Goal: Find specific page/section: Find specific page/section

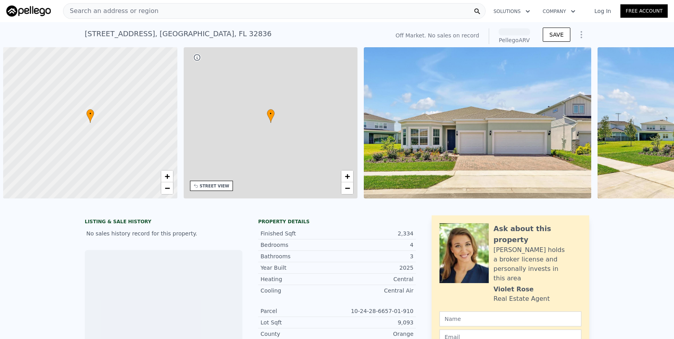
scroll to position [0, 3]
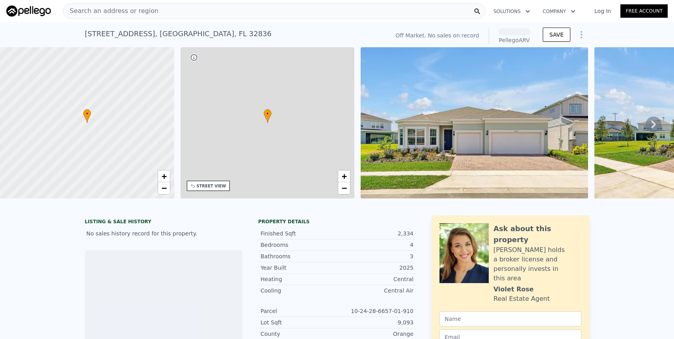
click at [279, 123] on div "• + −" at bounding box center [268, 122] width 174 height 151
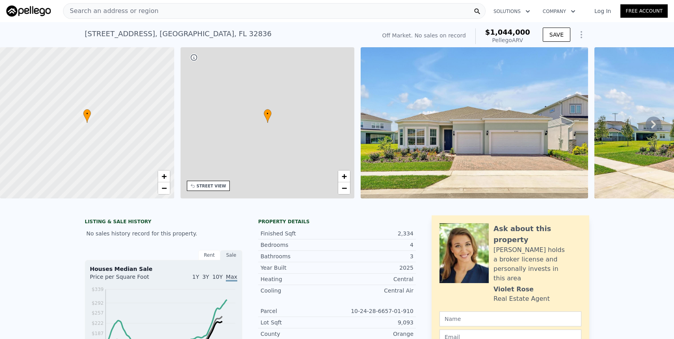
click at [153, 129] on div at bounding box center [87, 123] width 209 height 182
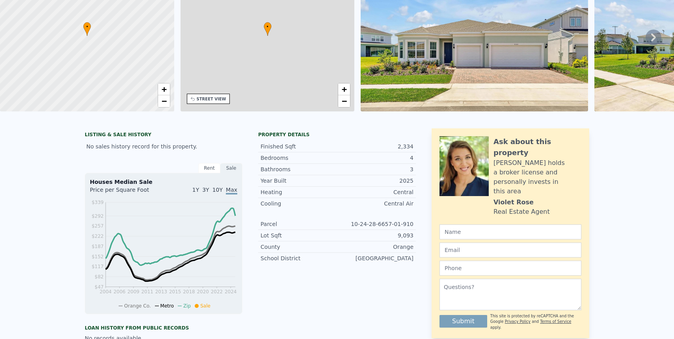
scroll to position [0, 0]
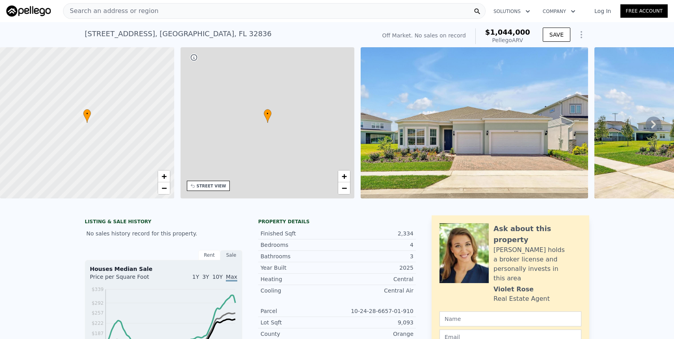
click at [654, 125] on icon at bounding box center [653, 125] width 5 height 8
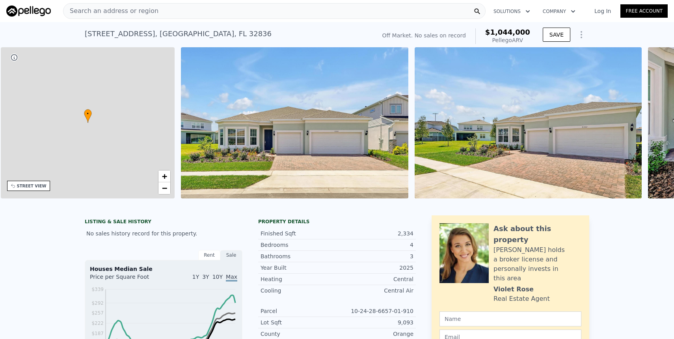
scroll to position [0, 183]
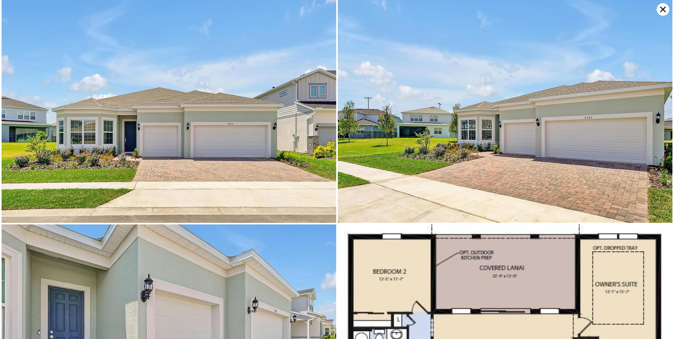
click at [668, 10] on icon at bounding box center [663, 9] width 13 height 13
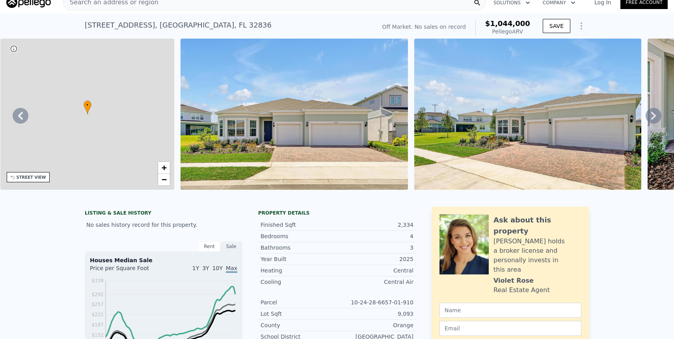
scroll to position [11, 0]
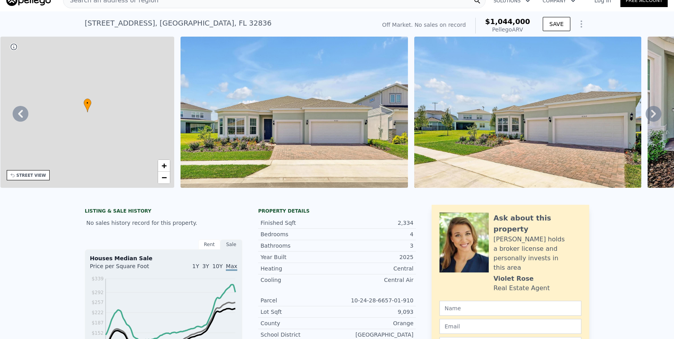
click at [87, 106] on icon at bounding box center [87, 105] width 7 height 13
click at [22, 120] on icon at bounding box center [21, 114] width 16 height 16
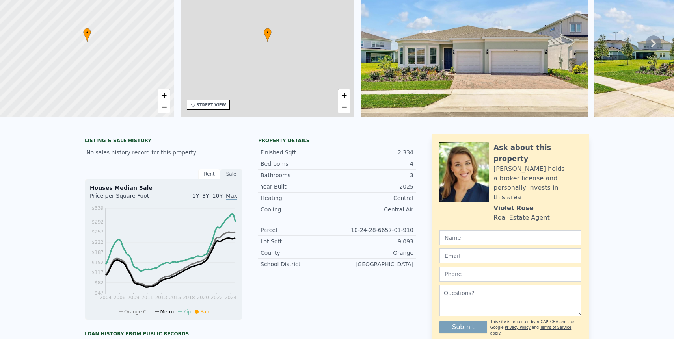
scroll to position [3, 0]
